Goal: Task Accomplishment & Management: Complete application form

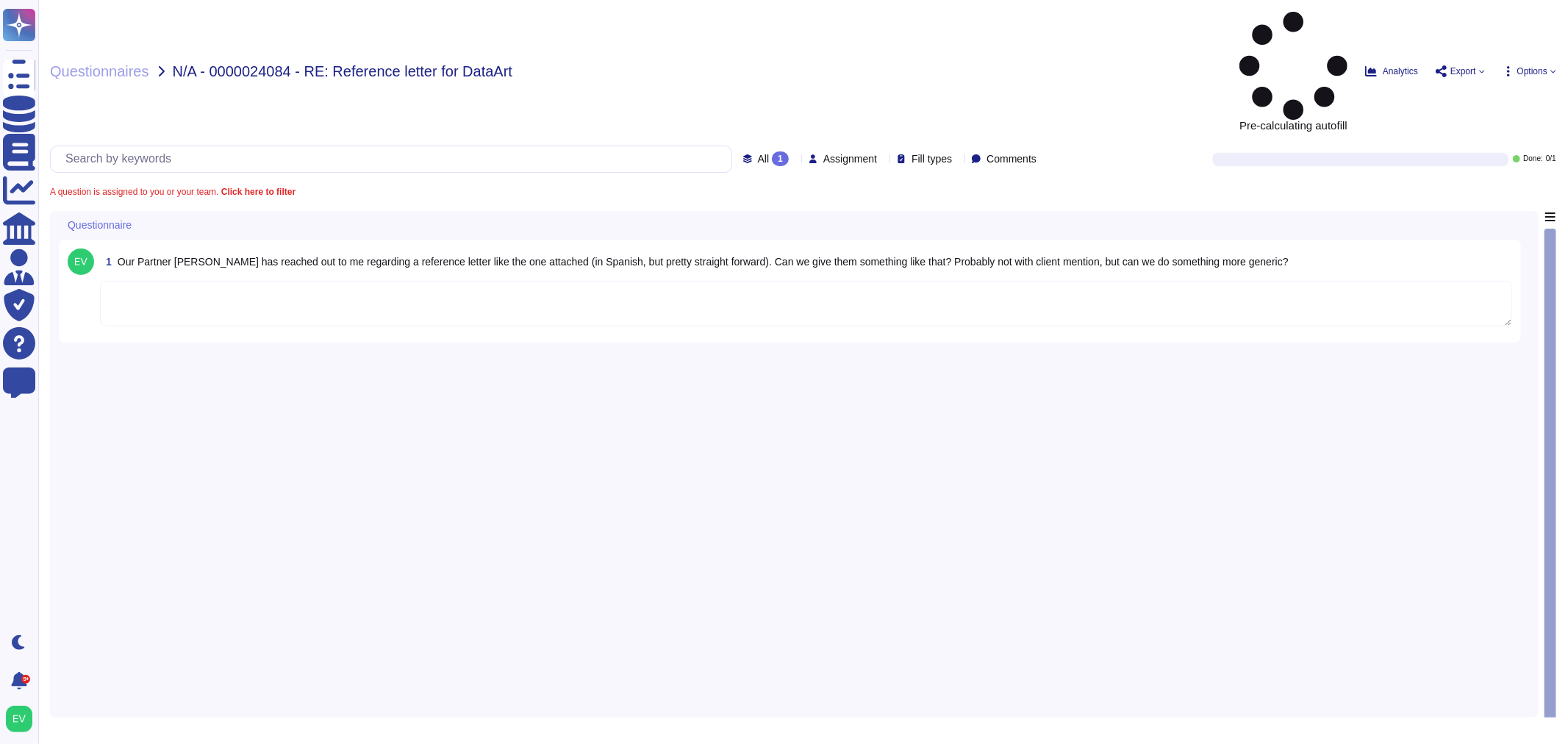
click at [274, 281] on textarea at bounding box center [806, 303] width 1412 height 46
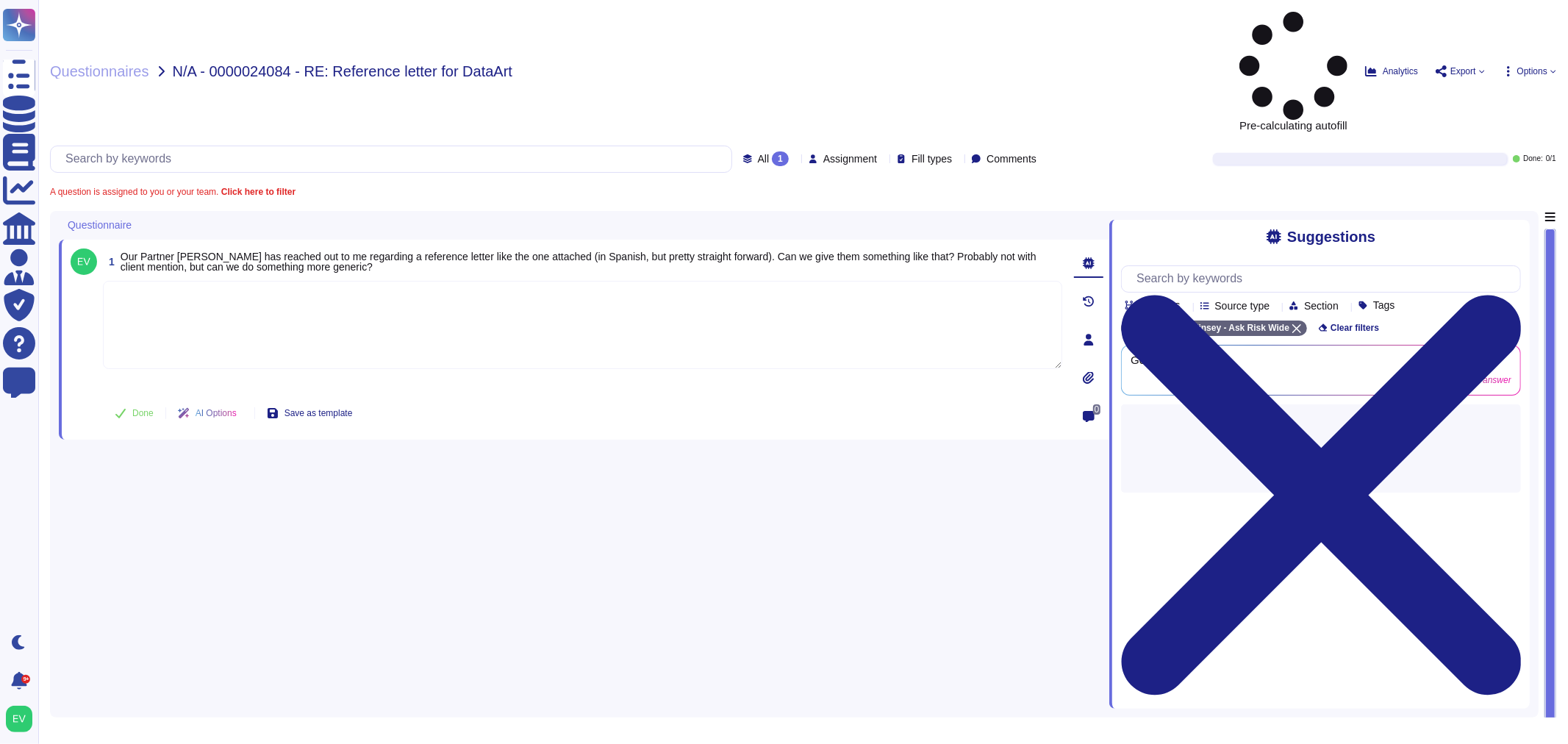
click at [589, 195] on body "Questionnaires Knowledge Base Documents Analytics CAIQ / SIG Admin Trust Center…" at bounding box center [784, 372] width 1568 height 744
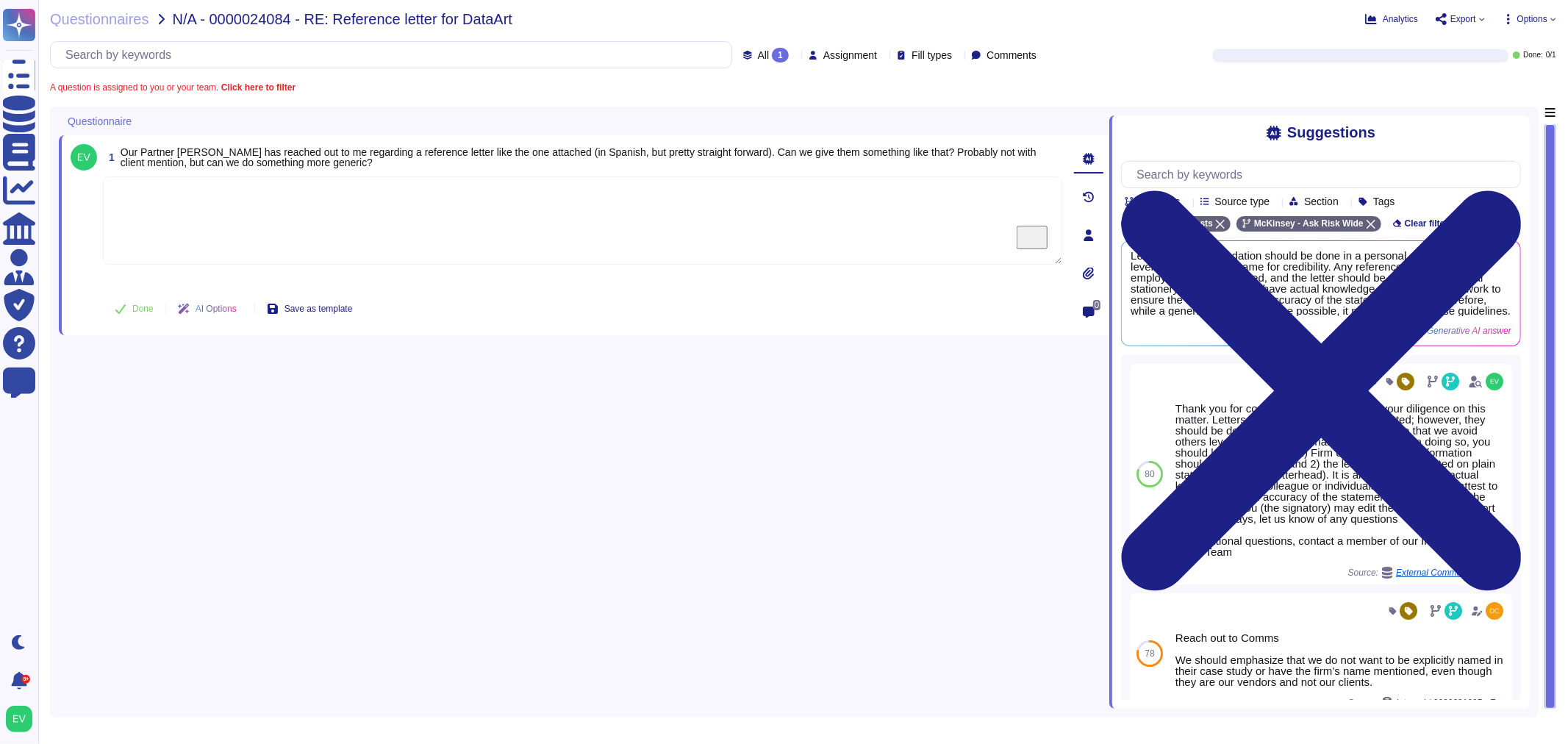
click at [269, 215] on textarea "To enrich screen reader interactions, please activate Accessibility in Grammarl…" at bounding box center [582, 221] width 960 height 88
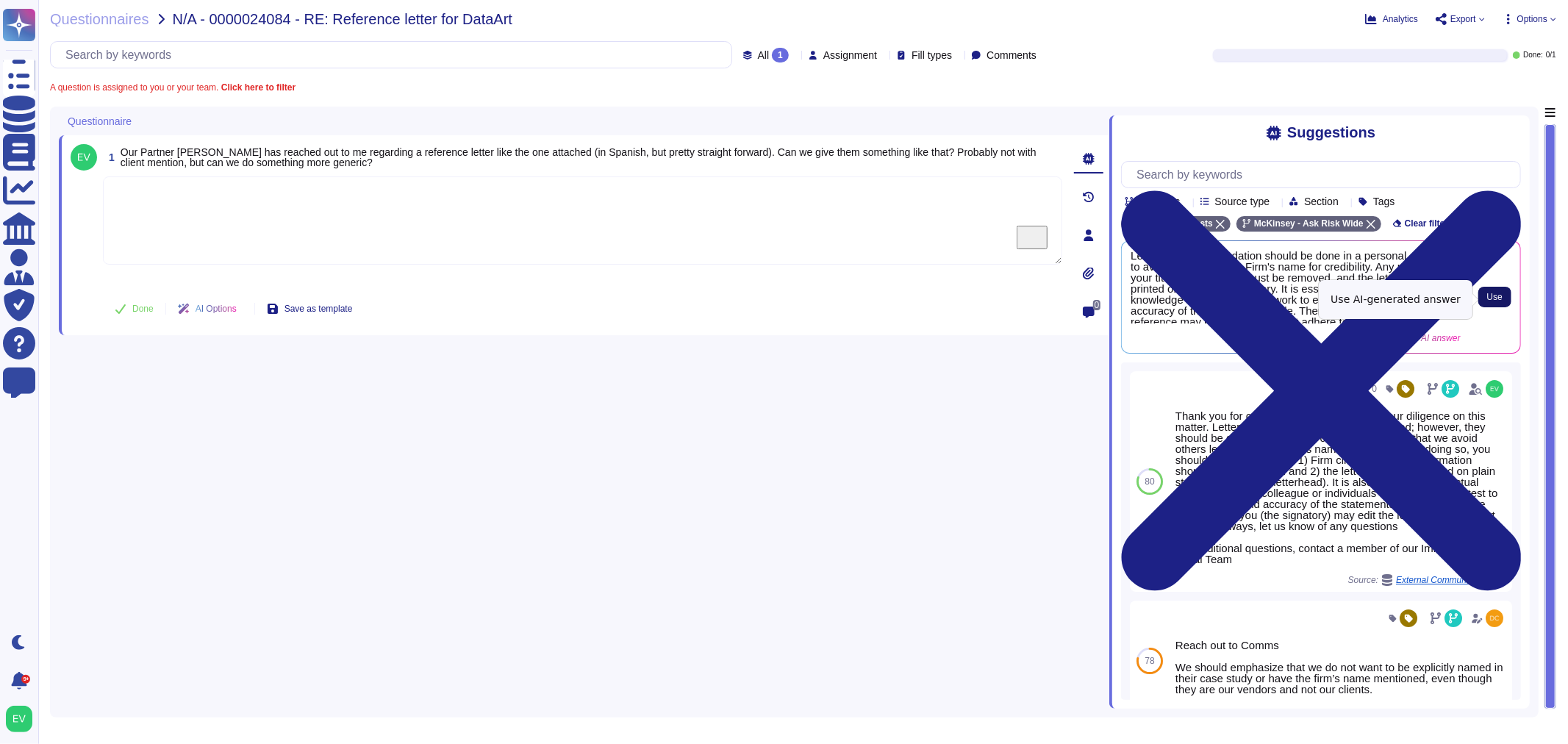
click at [1497, 297] on span "Use" at bounding box center [1495, 298] width 15 height 9
type textarea "Letters of recommendation should be done in a personal capacity to avoid levera…"
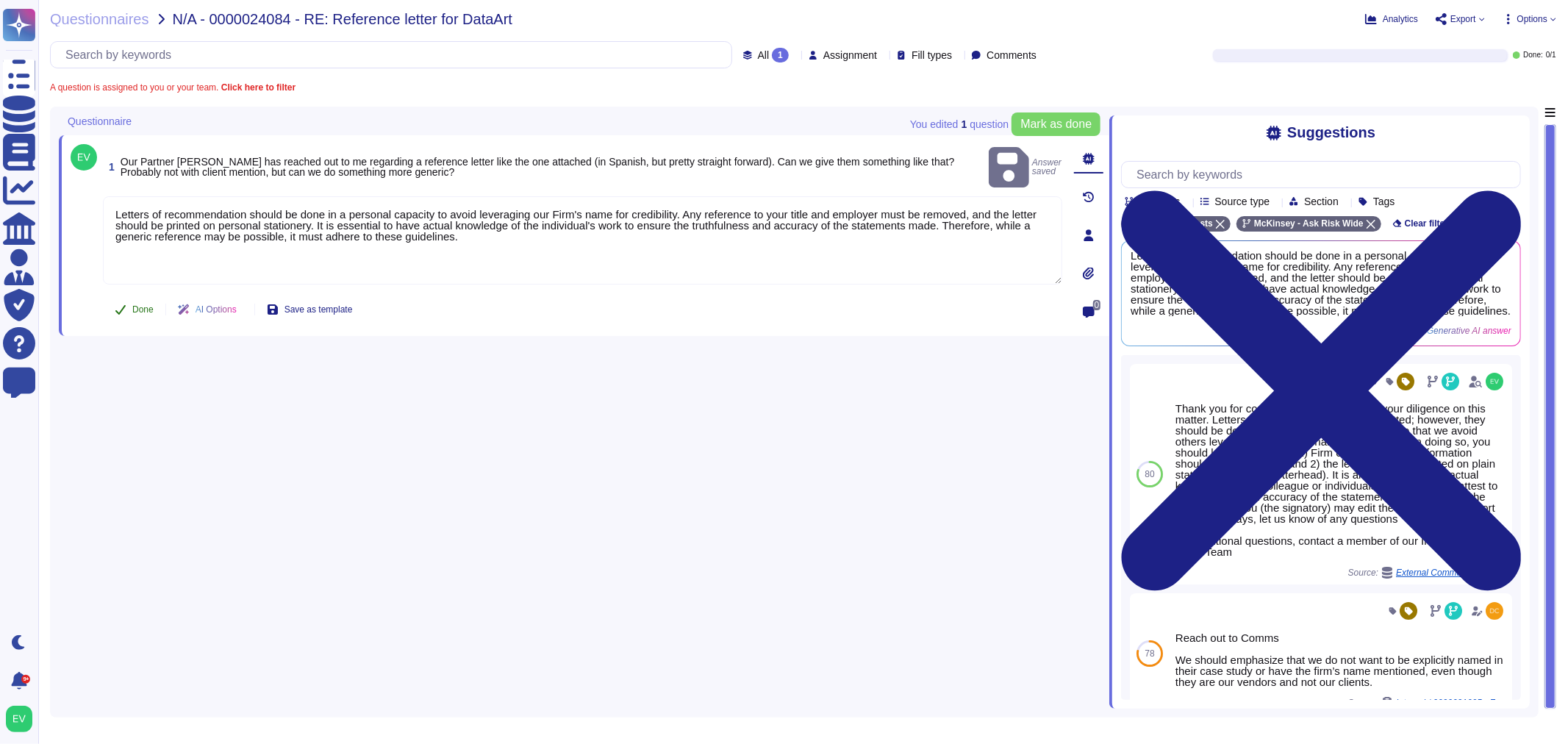
click at [125, 312] on button "Done" at bounding box center [134, 309] width 63 height 30
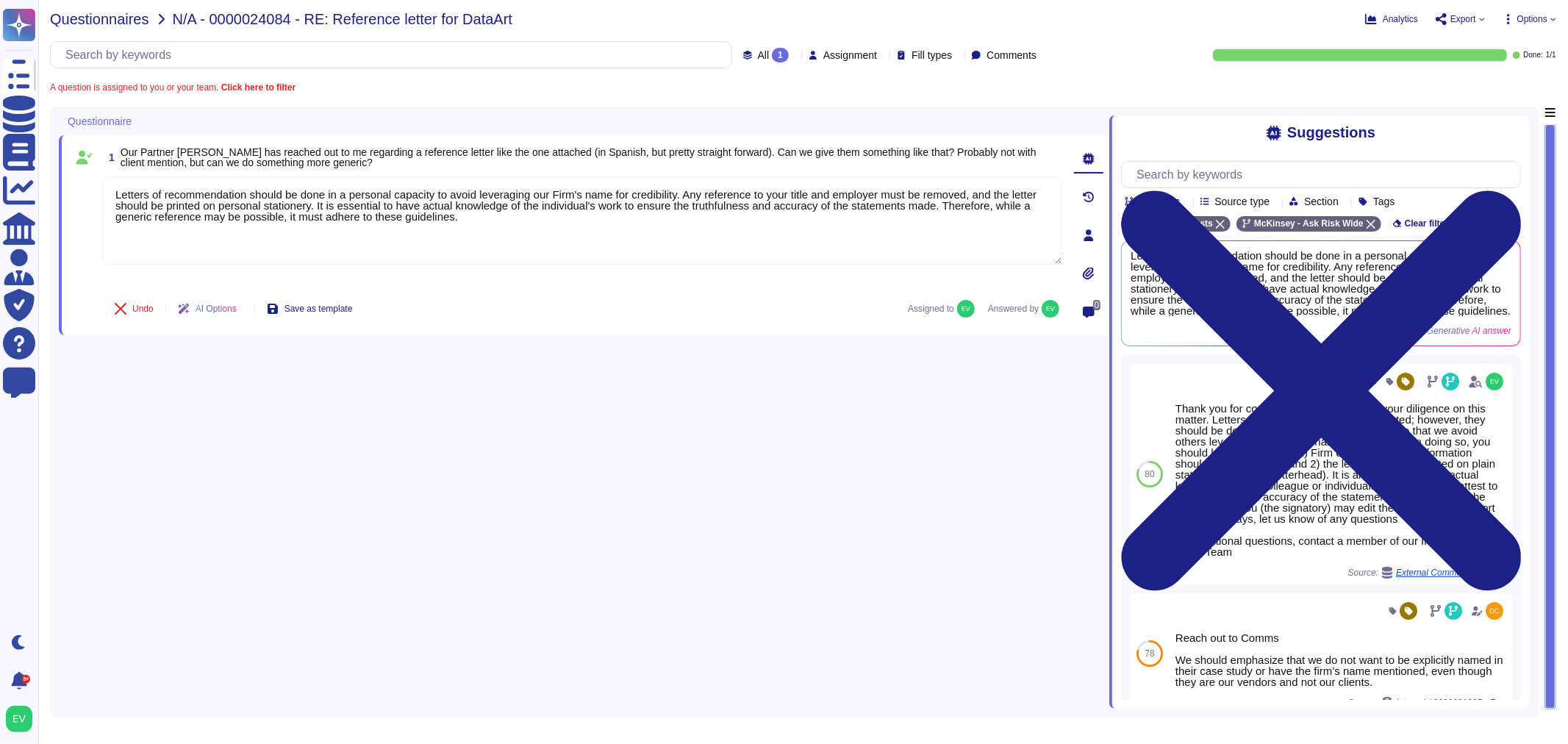
click at [99, 18] on span "Questionnaires" at bounding box center [99, 19] width 99 height 14
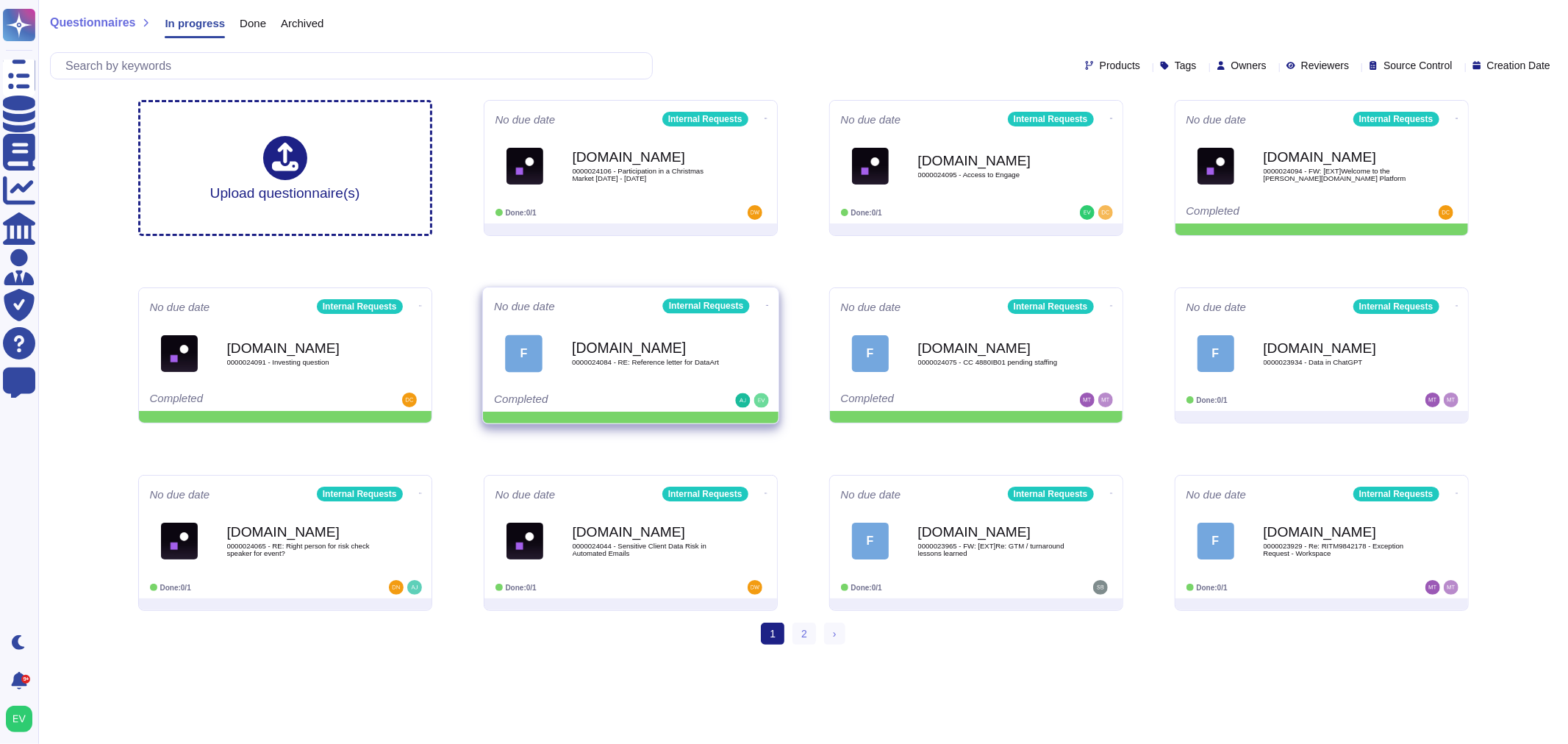
click at [765, 307] on icon at bounding box center [766, 306] width 3 height 4
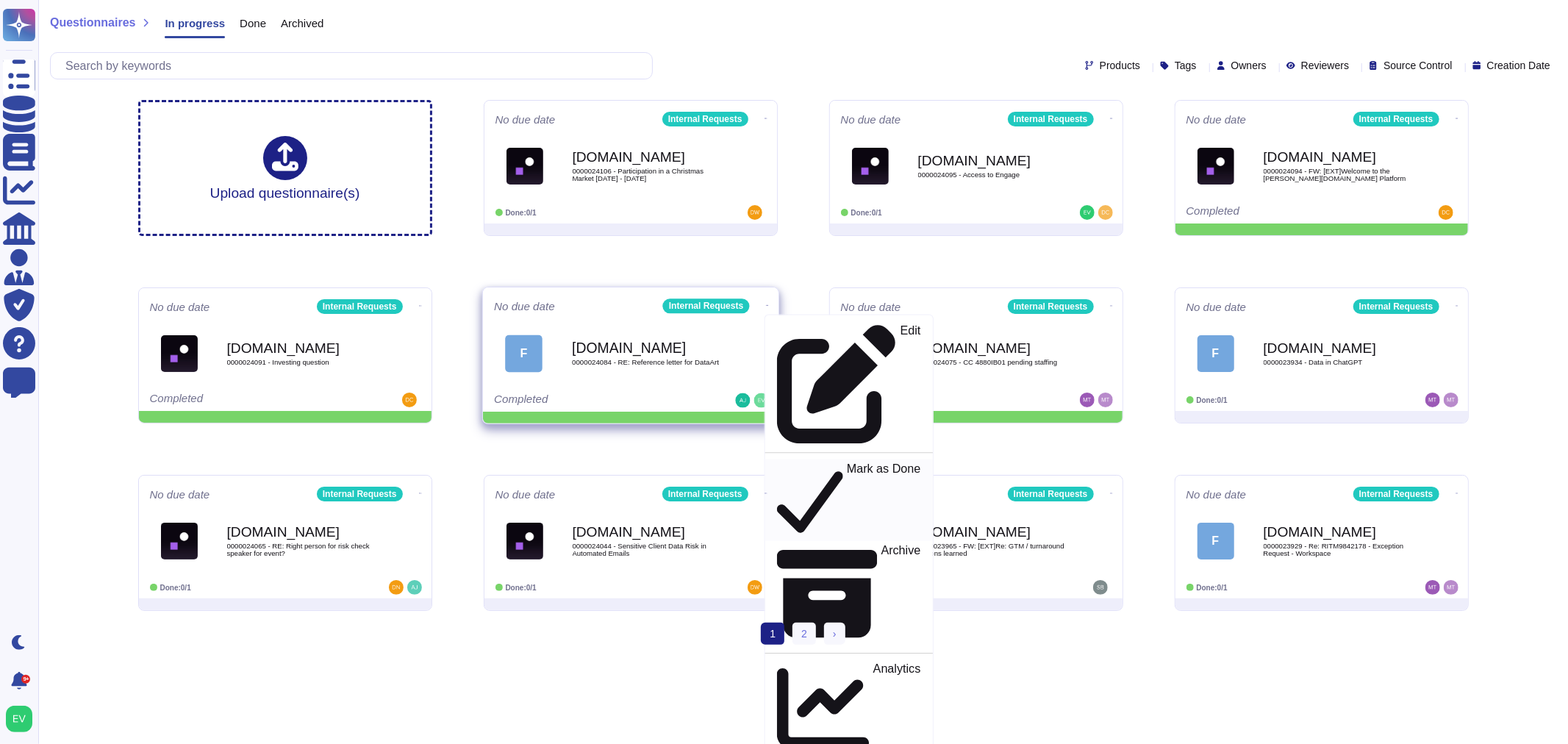
click at [846, 463] on p "Mark as Done" at bounding box center [883, 501] width 74 height 75
